Goal: Task Accomplishment & Management: Use online tool/utility

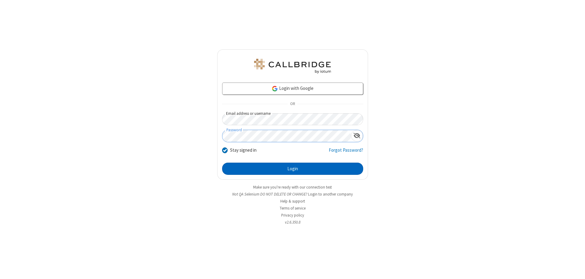
click at [293, 169] on button "Login" at bounding box center [292, 169] width 141 height 12
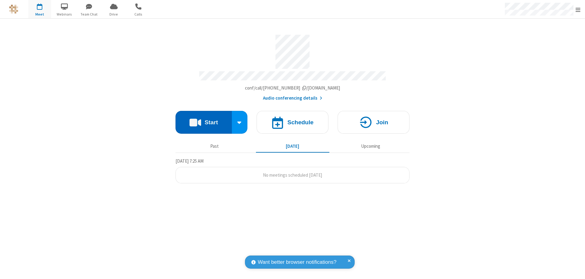
click at [204, 119] on button "Start" at bounding box center [204, 122] width 56 height 23
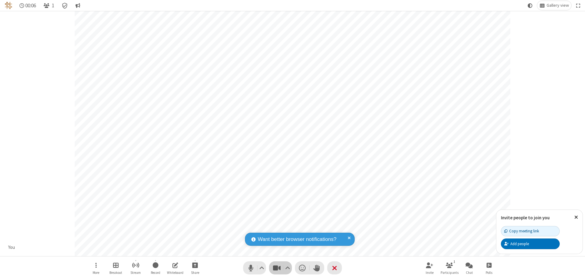
click at [277, 268] on span "Stop video (⌘+Shift+V)" at bounding box center [276, 268] width 9 height 9
click at [277, 268] on span "Start video (⌘+Shift+V)" at bounding box center [276, 268] width 9 height 9
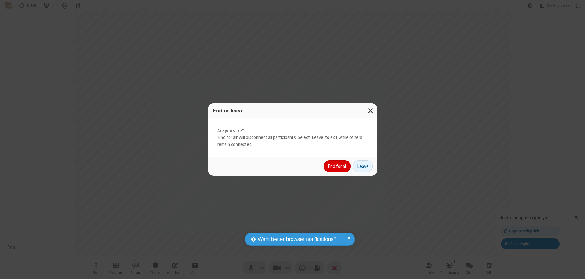
click at [338, 166] on button "End for all" at bounding box center [337, 166] width 27 height 12
